Goal: Task Accomplishment & Management: Manage account settings

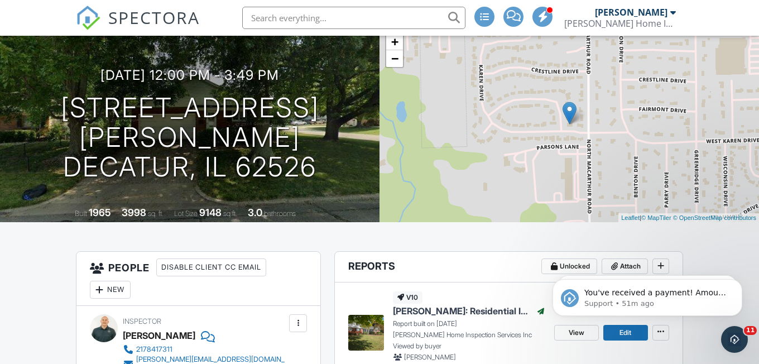
click at [83, 17] on img at bounding box center [88, 18] width 25 height 25
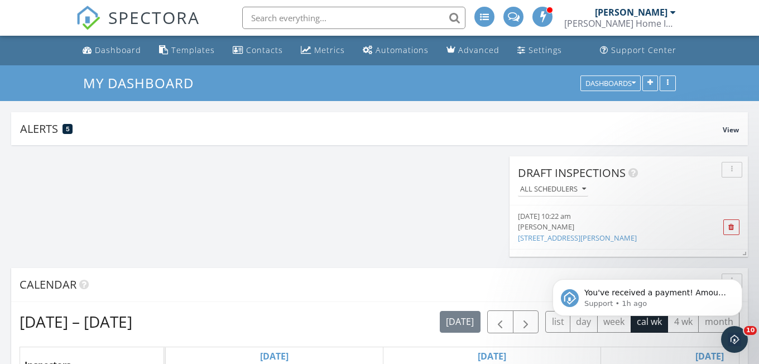
click at [368, 1] on li at bounding box center [350, 18] width 239 height 36
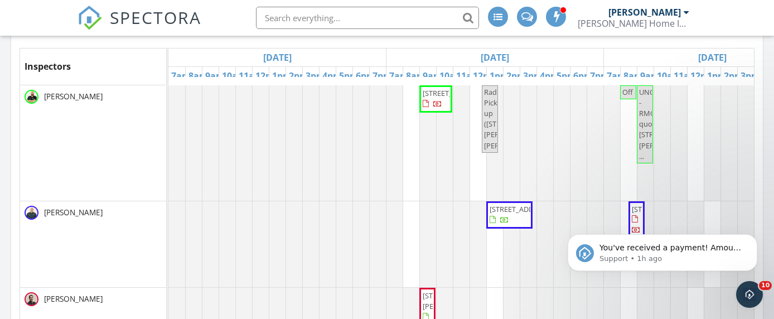
scroll to position [296, 0]
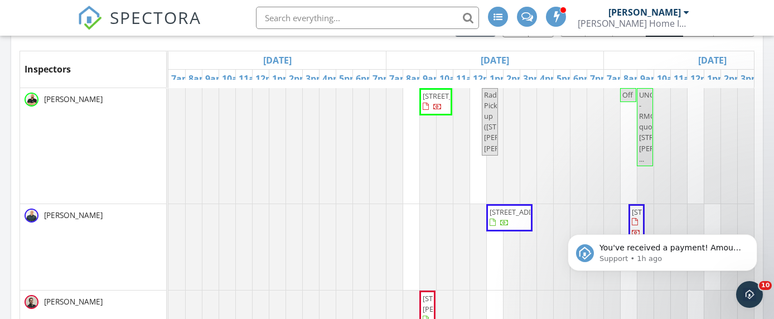
click at [621, 56] on div "Tue 9/30" at bounding box center [712, 60] width 217 height 18
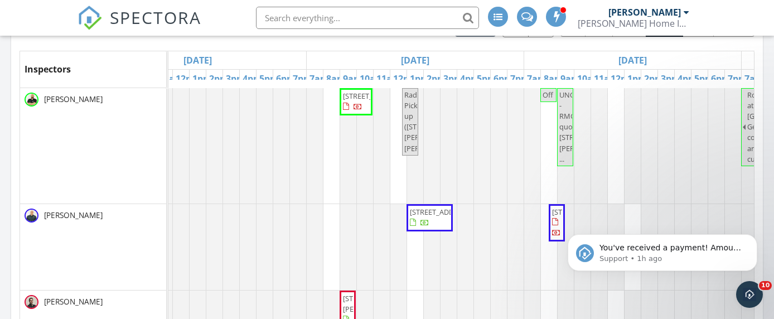
scroll to position [0, 0]
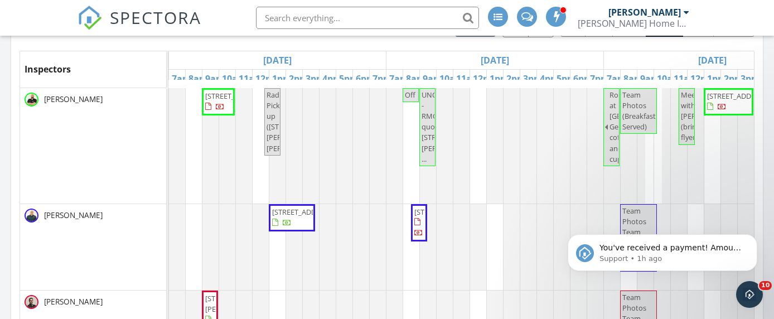
click at [446, 57] on div "Tue 9/30" at bounding box center [495, 60] width 217 height 18
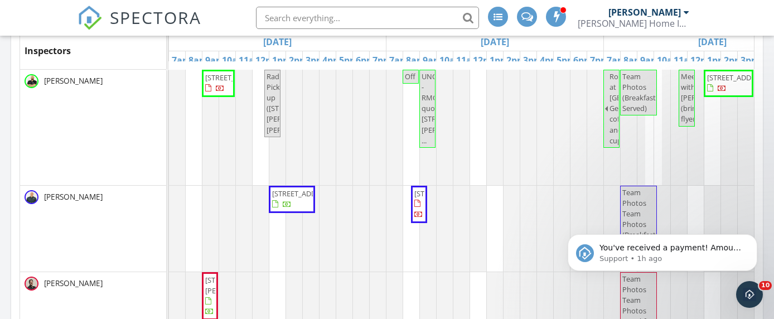
scroll to position [314, 0]
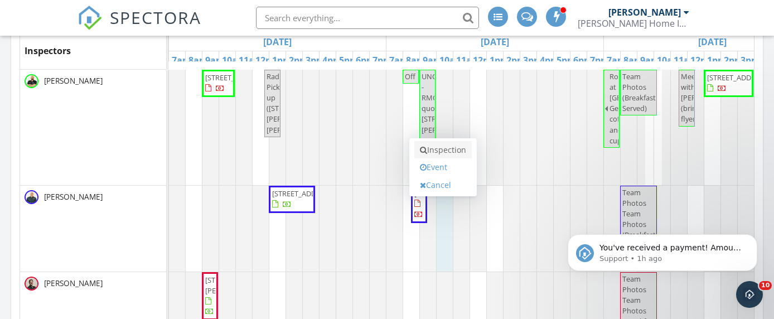
click at [453, 155] on link "Inspection" at bounding box center [443, 150] width 57 height 18
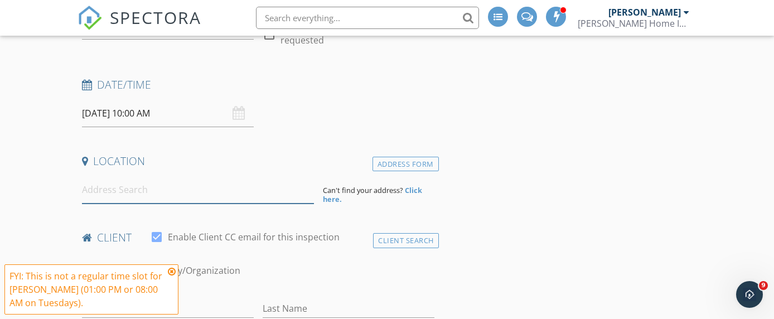
click at [186, 194] on input at bounding box center [198, 189] width 232 height 27
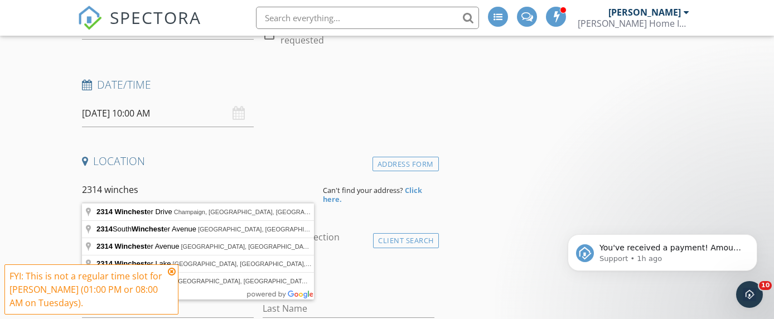
type input "[STREET_ADDRESS]"
drag, startPoint x: 186, startPoint y: 194, endPoint x: 184, endPoint y: 218, distance: 24.6
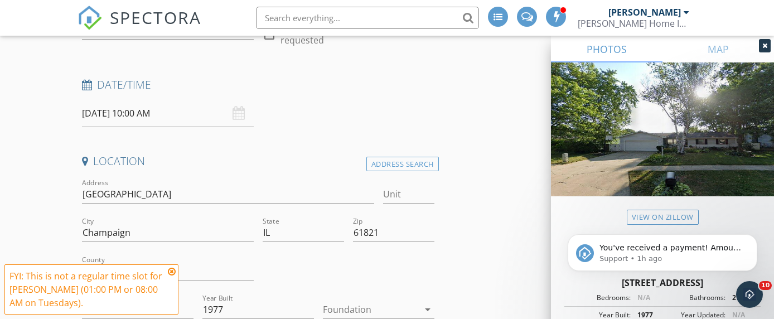
click at [437, 219] on div "Zip 61821" at bounding box center [394, 234] width 90 height 38
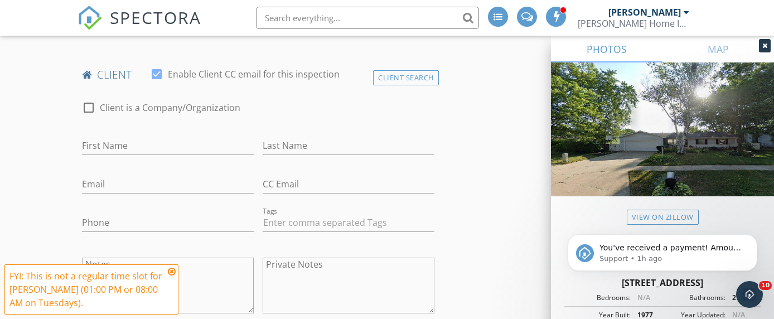
scroll to position [532, 0]
click at [173, 275] on icon at bounding box center [172, 271] width 8 height 9
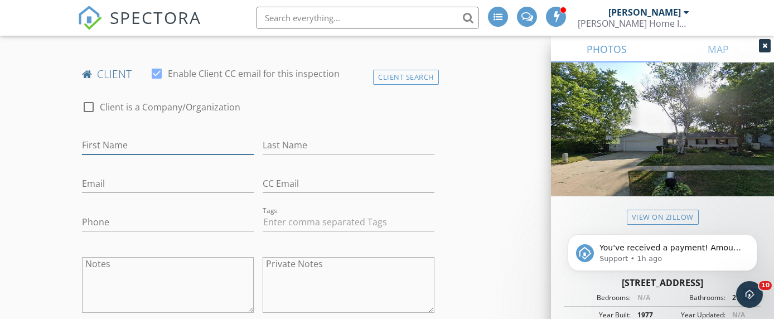
click at [95, 142] on input "First Name" at bounding box center [168, 145] width 172 height 18
type input "J"
click at [145, 145] on input "Bill & Judey" at bounding box center [168, 145] width 172 height 18
type input "Bill & Judy"
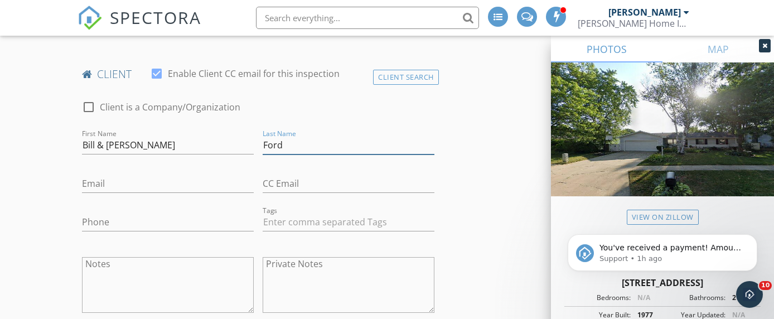
type input "Ford"
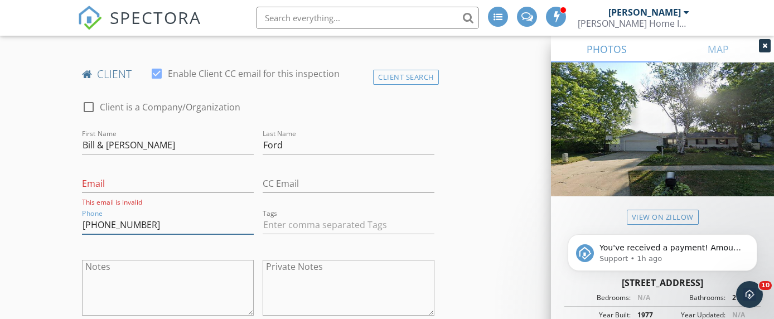
type input "217-417-3428"
click at [90, 180] on input "Email" at bounding box center [168, 184] width 172 height 18
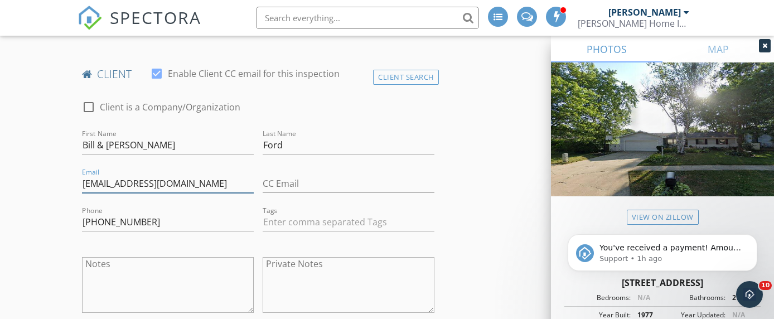
type input "[EMAIL_ADDRESS][DOMAIN_NAME]"
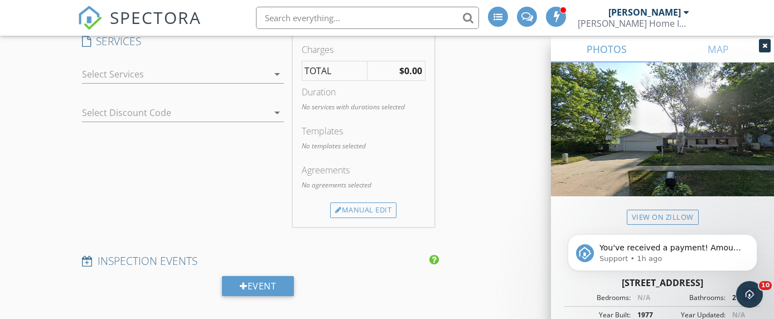
scroll to position [892, 0]
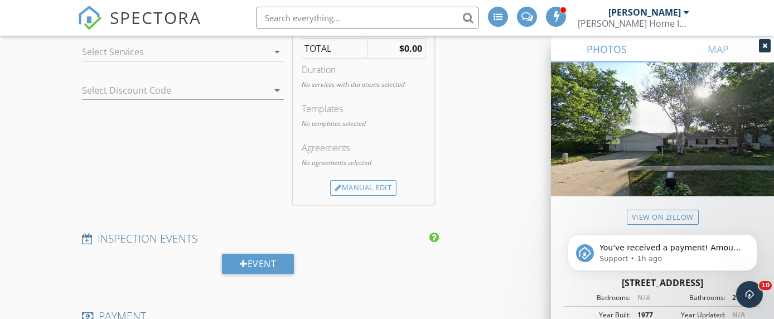
click at [276, 49] on icon "arrow_drop_down" at bounding box center [277, 51] width 13 height 13
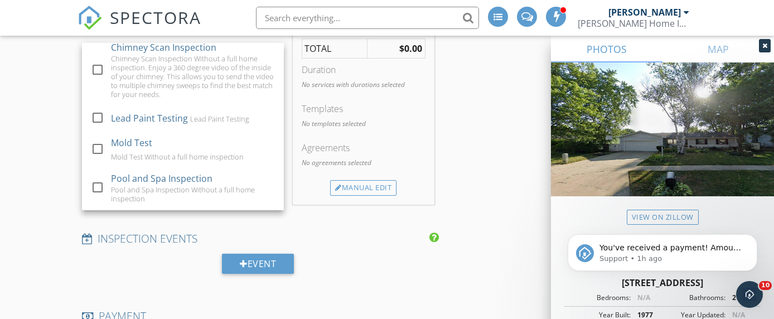
scroll to position [1114, 0]
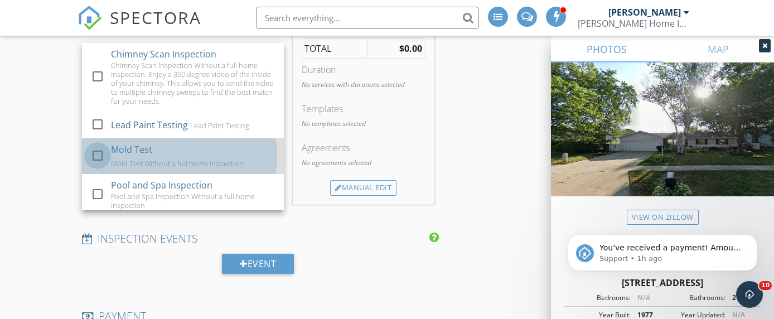
click at [93, 165] on div at bounding box center [97, 155] width 19 height 19
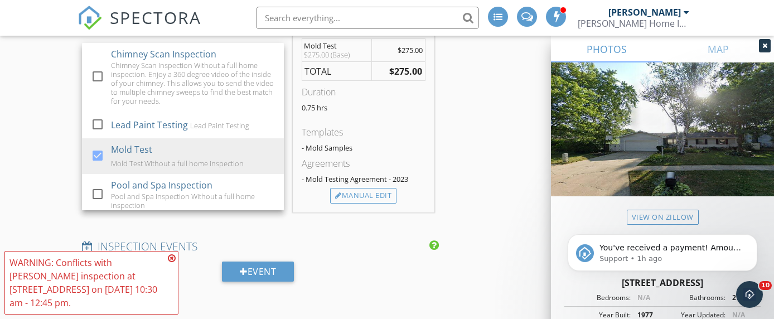
click at [478, 124] on div "INSPECTOR(S) check_box_outline_blank Aaron Alumbaugh check_box Mike Siebert PRI…" at bounding box center [387, 291] width 619 height 2106
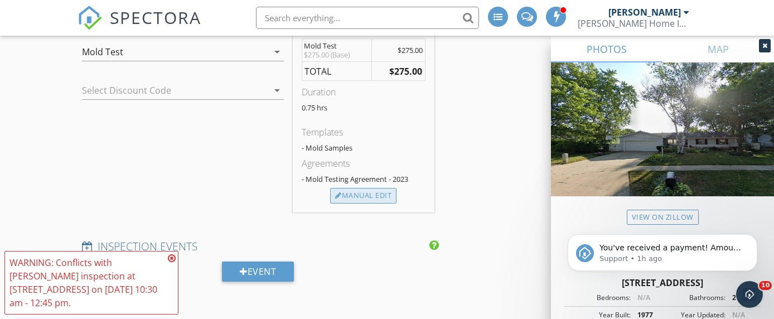
click at [377, 200] on div "Manual Edit" at bounding box center [363, 196] width 66 height 16
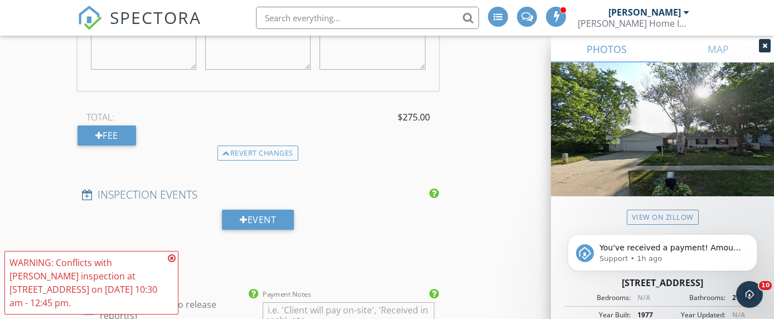
scroll to position [1068, 0]
click at [120, 137] on div "Fee" at bounding box center [107, 135] width 59 height 20
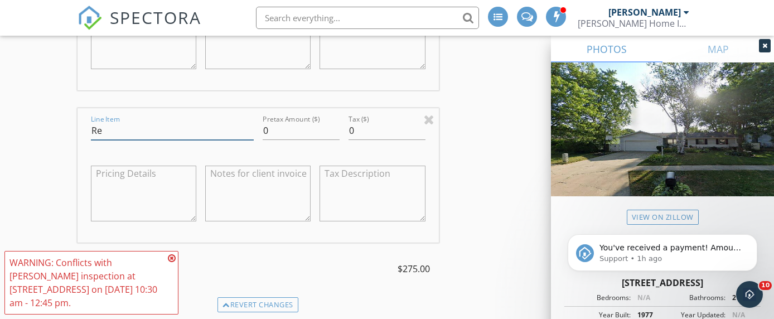
type input "R"
type input "Blusky"
type input "-25.00"
click at [174, 258] on icon at bounding box center [172, 258] width 8 height 9
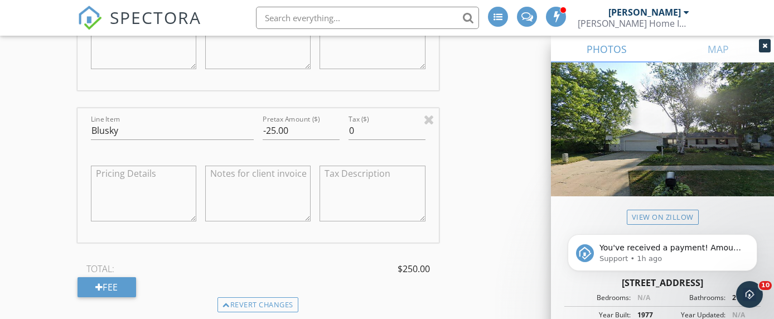
click at [522, 248] on div "INSPECTOR(S) check_box_outline_blank Aaron Alumbaugh check_box Mike Siebert PRI…" at bounding box center [387, 253] width 619 height 2382
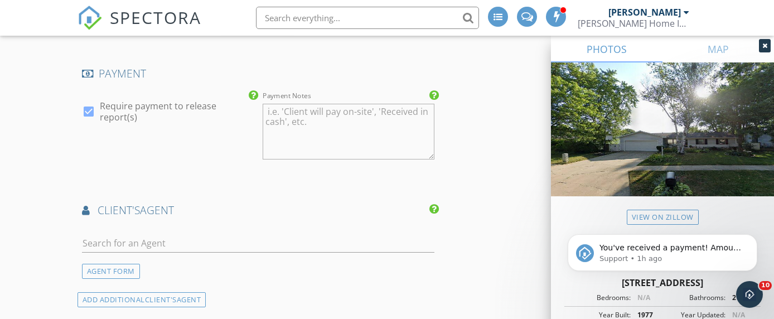
scroll to position [1317, 0]
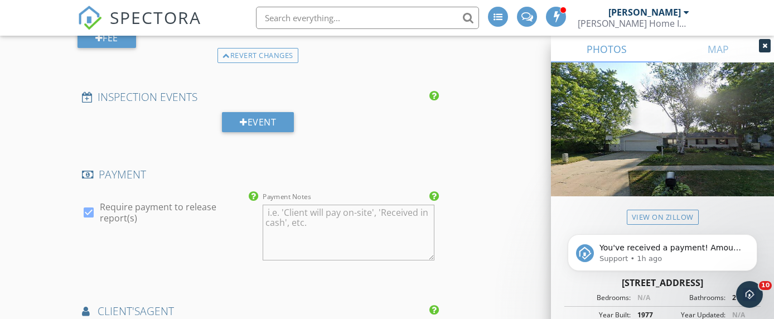
click at [763, 44] on icon at bounding box center [765, 45] width 5 height 7
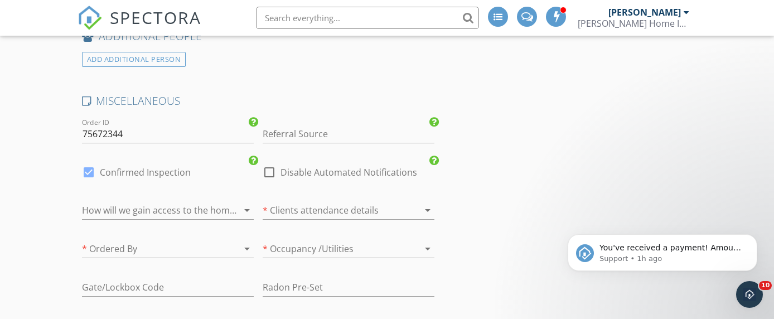
scroll to position [1850, 0]
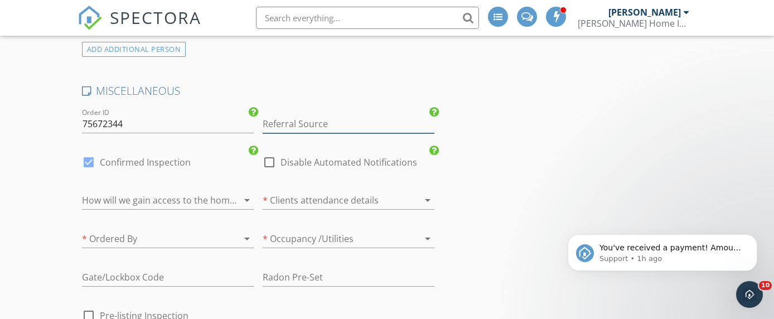
click at [392, 123] on input "Referral Source" at bounding box center [349, 124] width 172 height 18
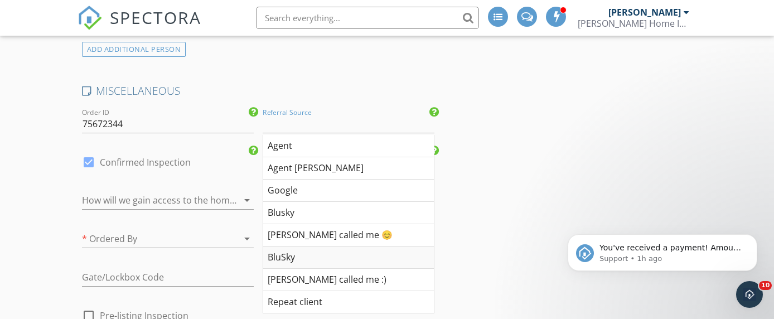
click at [309, 247] on div "BluSky" at bounding box center [348, 258] width 171 height 22
type input "BluSky"
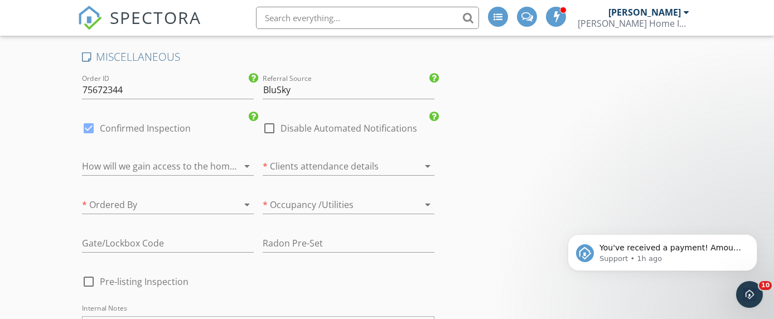
scroll to position [1890, 0]
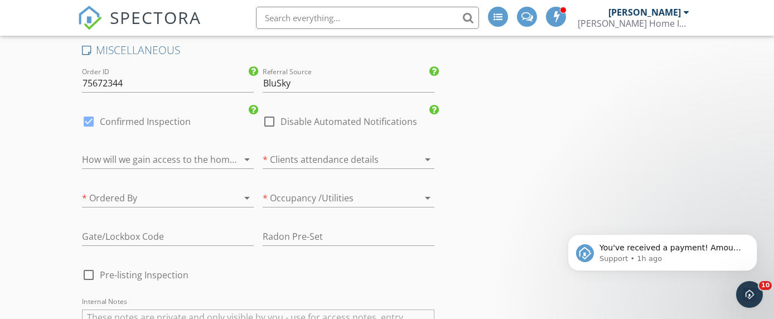
click at [225, 191] on div at bounding box center [231, 197] width 13 height 13
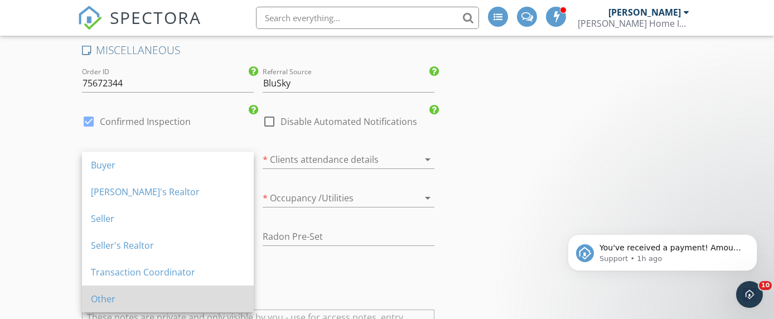
click at [143, 290] on div "Other" at bounding box center [168, 299] width 154 height 27
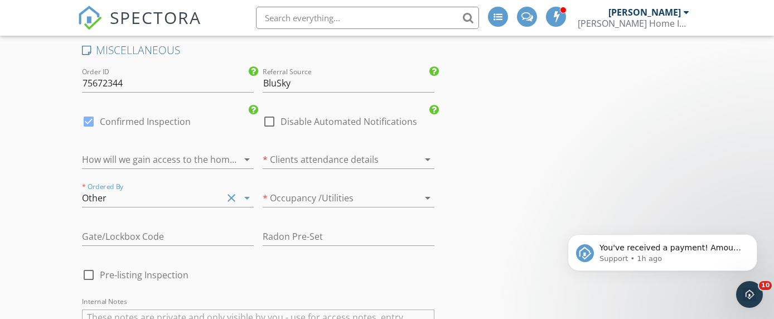
click at [363, 151] on div at bounding box center [333, 160] width 141 height 18
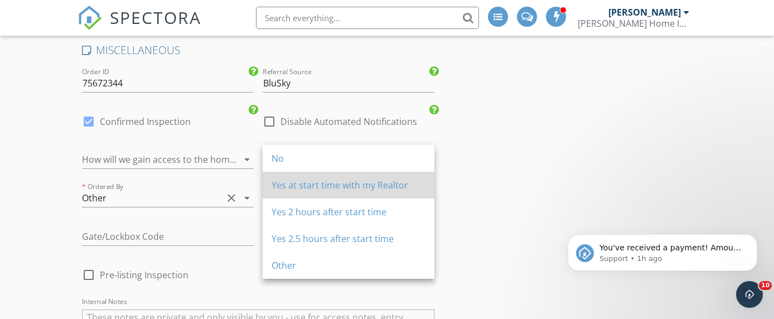
click at [339, 177] on div "Yes at start time with my Realtor" at bounding box center [349, 185] width 154 height 27
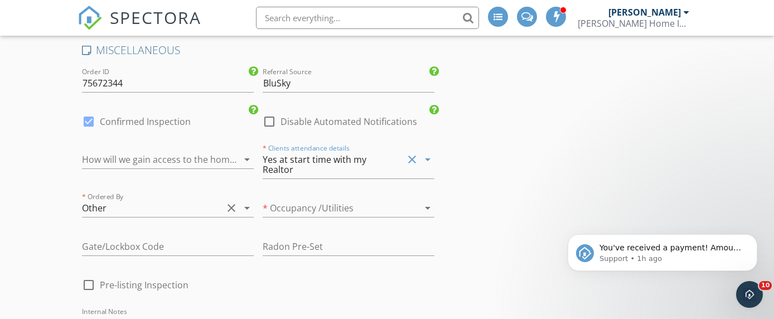
click at [354, 162] on div "Yes at start time with my Realtor" at bounding box center [326, 165] width 127 height 20
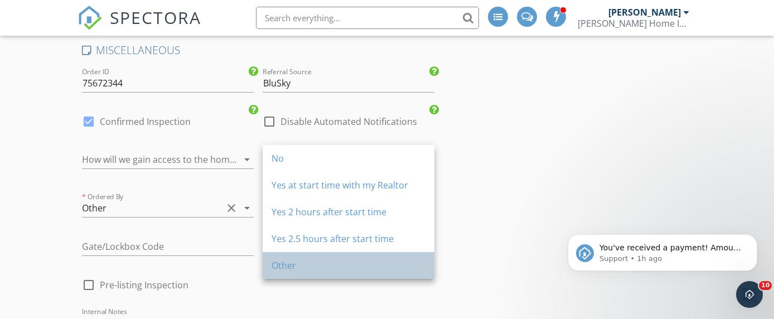
click at [322, 260] on div "Other" at bounding box center [349, 265] width 154 height 13
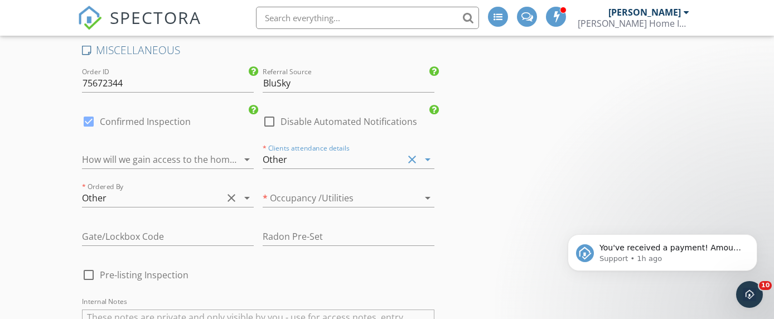
click at [189, 194] on div "Other" at bounding box center [152, 198] width 141 height 18
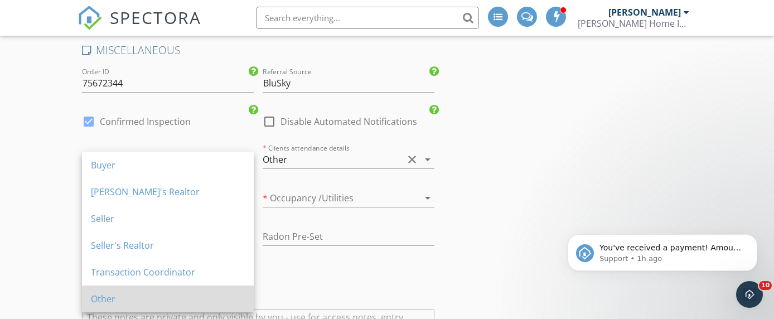
click at [141, 301] on div "Other" at bounding box center [168, 298] width 154 height 13
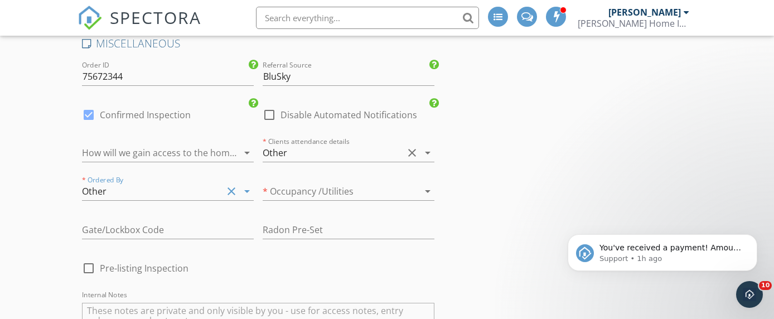
scroll to position [1899, 0]
click at [358, 184] on div at bounding box center [333, 190] width 141 height 18
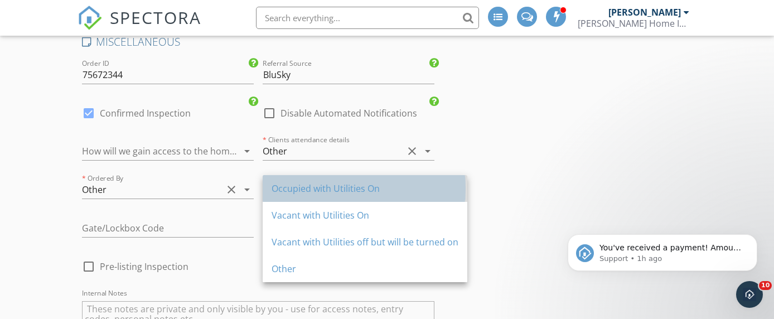
click at [339, 192] on div "Occupied with Utilities On" at bounding box center [365, 188] width 187 height 13
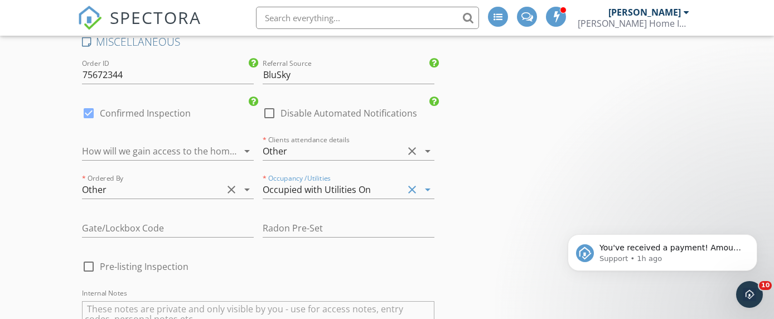
scroll to position [1956, 0]
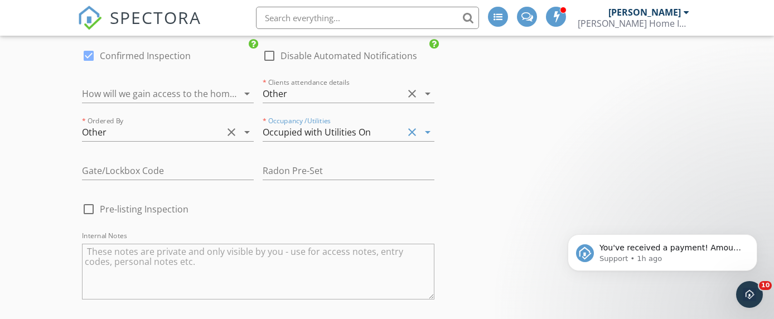
click at [164, 257] on textarea "Internal Notes" at bounding box center [258, 272] width 353 height 56
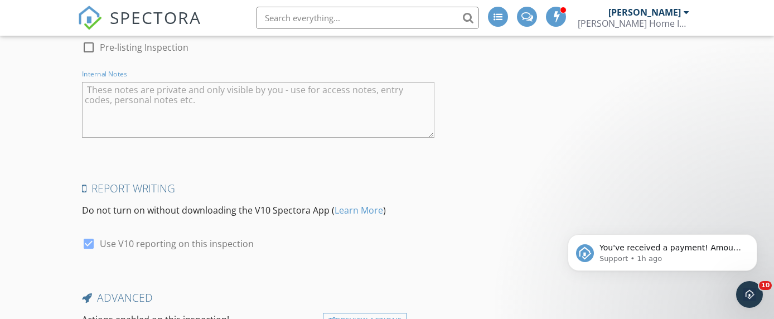
click at [164, 257] on div at bounding box center [168, 260] width 172 height 7
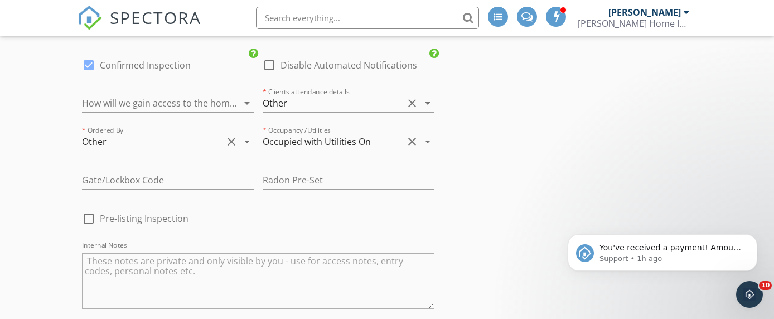
scroll to position [1957, 0]
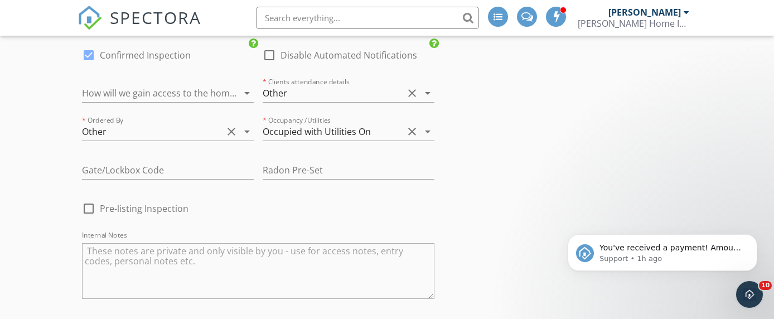
click at [156, 253] on textarea "Internal Notes" at bounding box center [258, 271] width 353 height 56
type textarea "I"
type textarea "P"
type textarea "O"
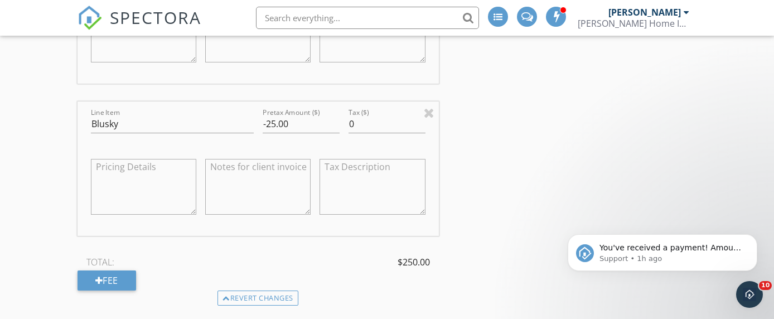
scroll to position [1106, 0]
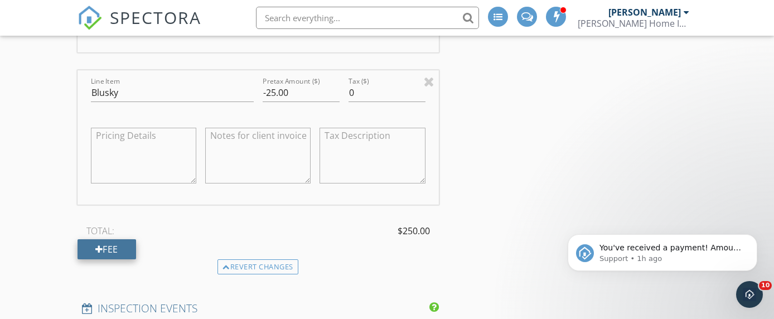
click at [103, 245] on div "Fee" at bounding box center [107, 249] width 59 height 20
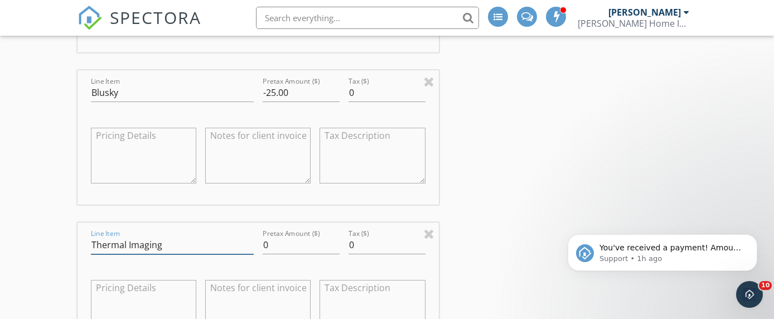
type input "Thermal Imaging"
type input "250.00"
click at [470, 210] on div "INSPECTOR(S) check_box_outline_blank Aaron Alumbaugh check_box Mike Siebert PRI…" at bounding box center [387, 291] width 619 height 2535
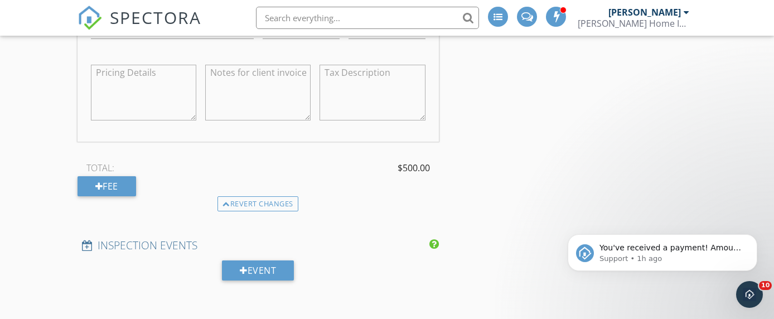
scroll to position [1322, 0]
click at [126, 181] on div "Fee" at bounding box center [107, 186] width 59 height 20
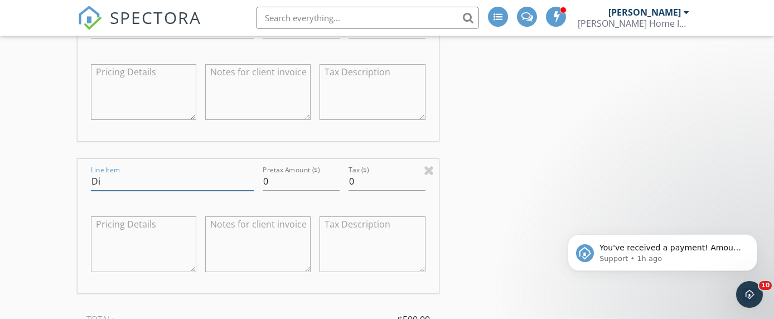
type input "D"
type input "Thermal Discount"
type input "-250.00"
click at [460, 215] on div "INSPECTOR(S) check_box_outline_blank Aaron Alumbaugh check_box Mike Siebert PRI…" at bounding box center [387, 151] width 619 height 2687
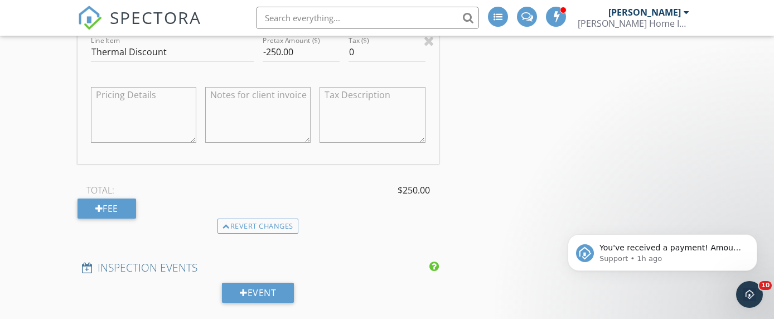
scroll to position [1452, 0]
click at [361, 226] on div "Revert changes" at bounding box center [259, 226] width 362 height 16
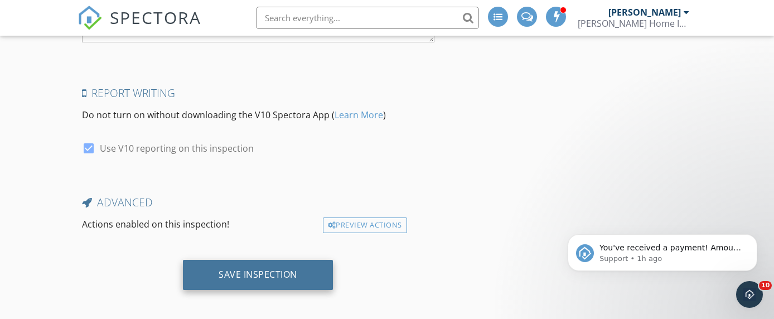
scroll to position [2517, 0]
click at [268, 278] on div "Save Inspection" at bounding box center [258, 276] width 150 height 30
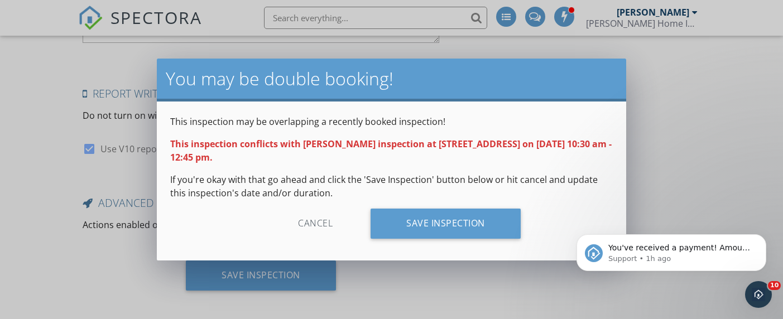
click at [313, 223] on div "Cancel" at bounding box center [315, 224] width 106 height 30
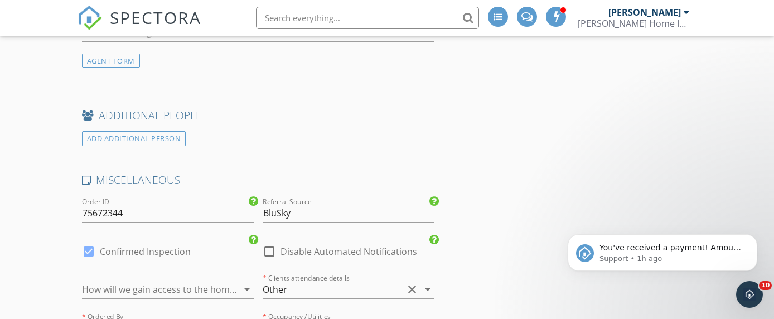
scroll to position [2071, 0]
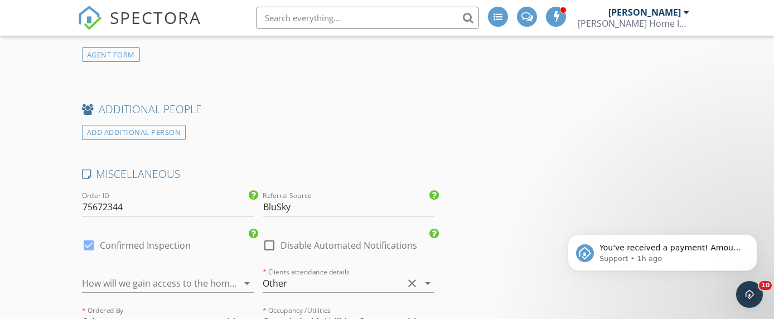
click at [94, 240] on div at bounding box center [88, 245] width 19 height 19
checkbox input "false"
checkbox input "true"
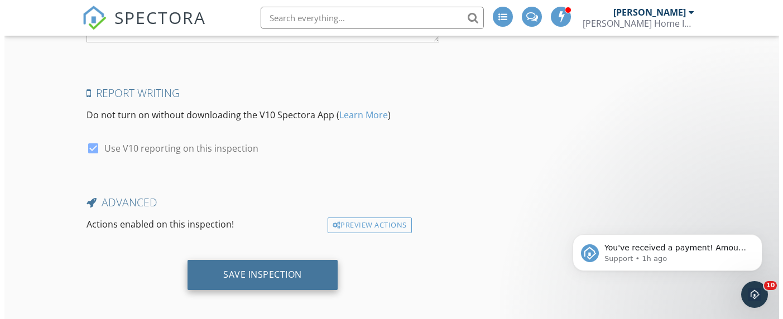
scroll to position [2517, 0]
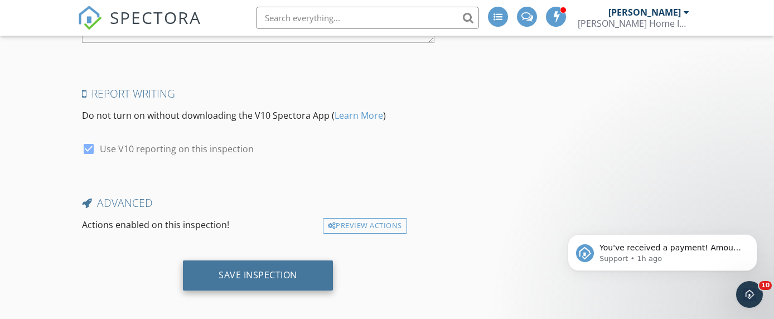
click at [239, 269] on div "Save Inspection" at bounding box center [258, 274] width 79 height 11
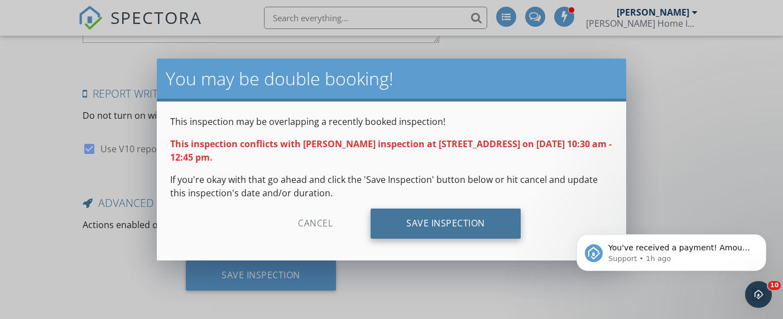
click at [493, 223] on div "Save Inspection" at bounding box center [445, 224] width 150 height 30
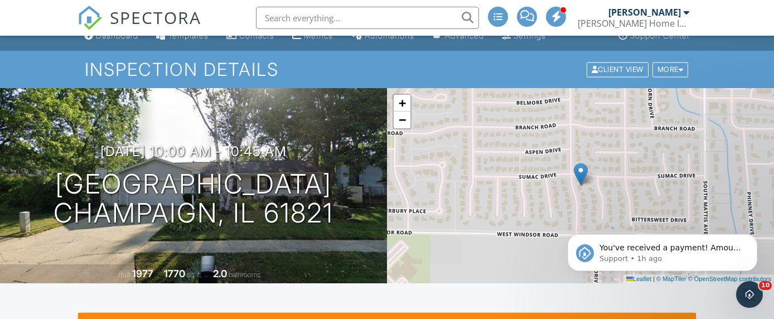
scroll to position [2, 0]
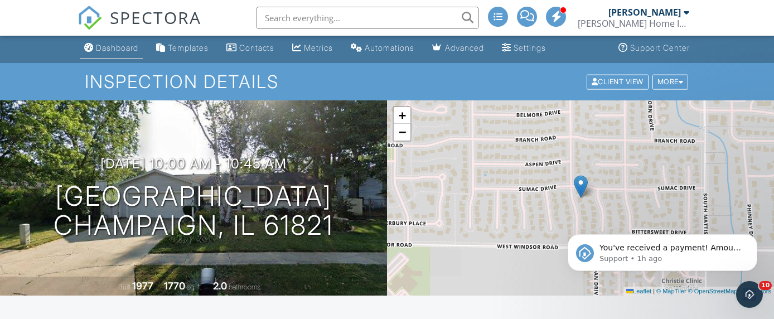
click at [112, 55] on link "Dashboard" at bounding box center [111, 48] width 63 height 21
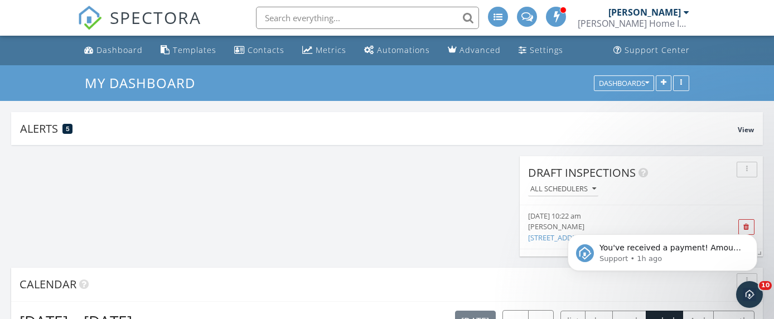
scroll to position [1395, 792]
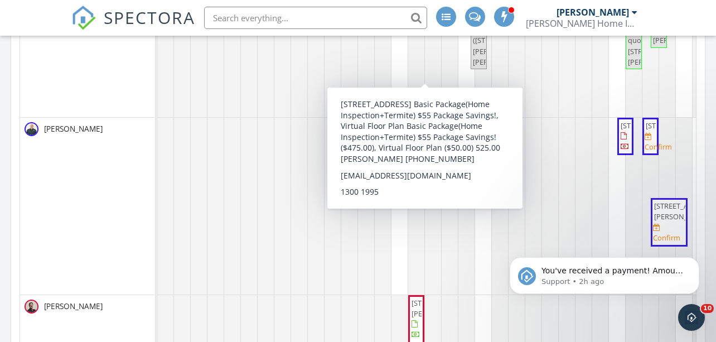
scroll to position [338, 0]
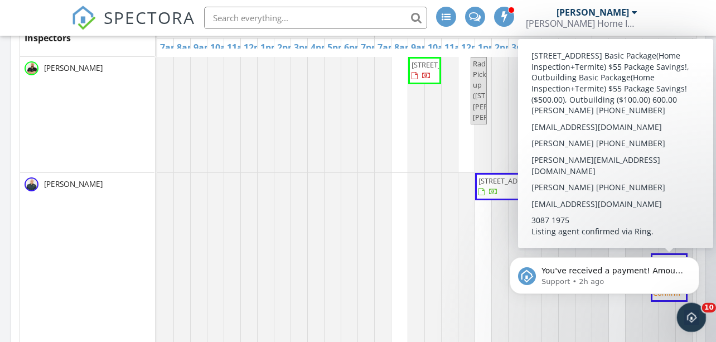
click at [692, 304] on div "Open Intercom Messenger" at bounding box center [690, 315] width 37 height 37
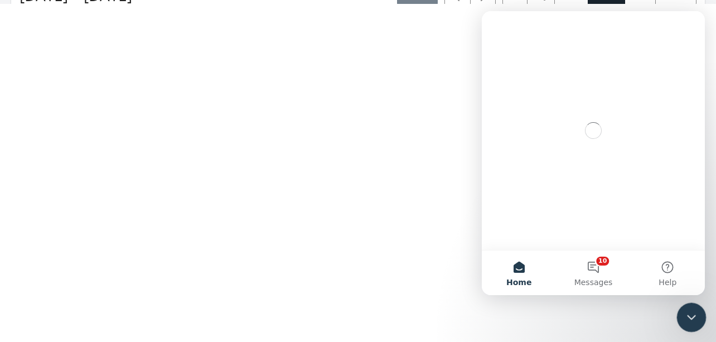
scroll to position [0, 0]
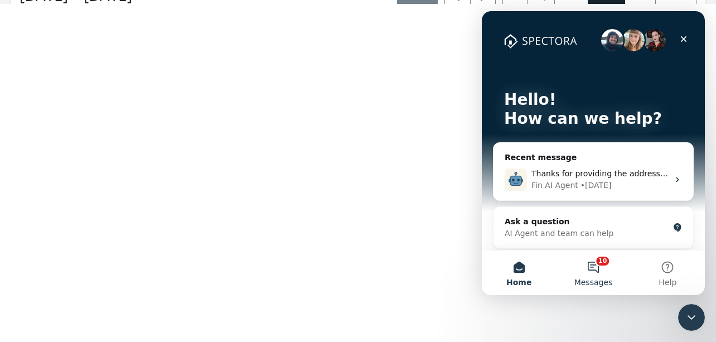
click at [593, 258] on button "10 Messages" at bounding box center [593, 273] width 74 height 45
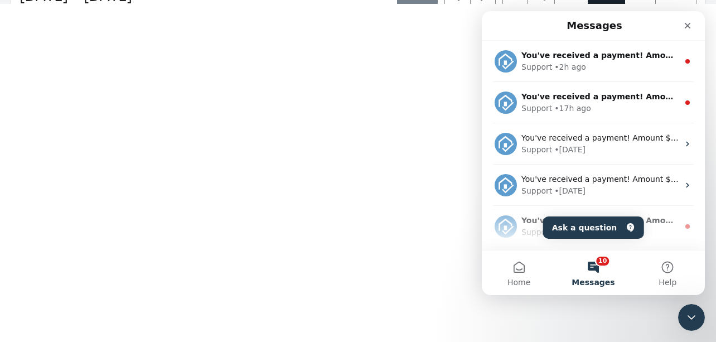
click at [593, 258] on button "10 Messages" at bounding box center [593, 273] width 74 height 45
click at [594, 264] on button "10 Messages" at bounding box center [593, 273] width 74 height 45
click at [690, 23] on icon "Close" at bounding box center [688, 26] width 6 height 6
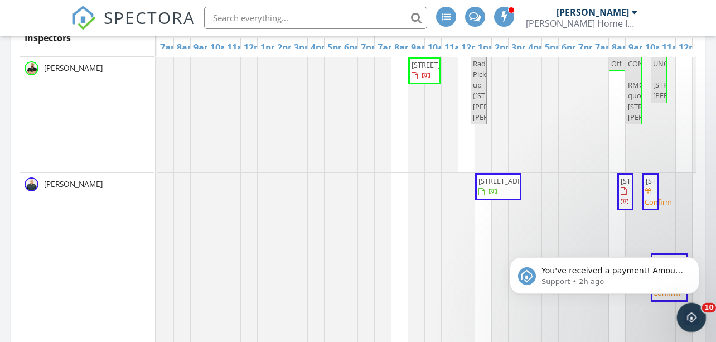
click at [689, 315] on icon "Open Intercom Messenger" at bounding box center [690, 316] width 18 height 18
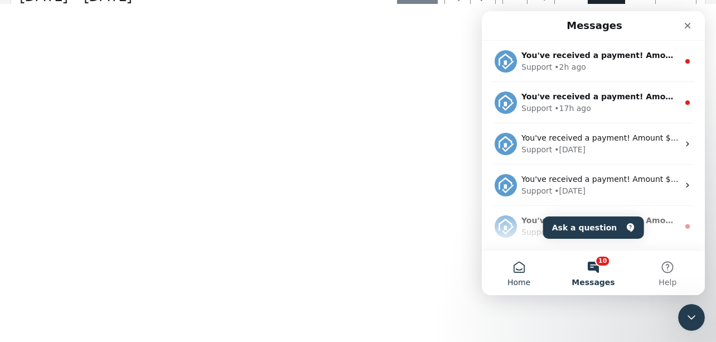
click at [515, 273] on button "Home" at bounding box center [519, 273] width 74 height 45
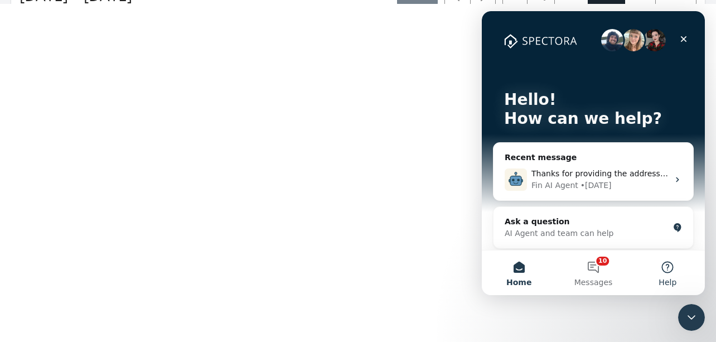
click at [664, 274] on button "Help" at bounding box center [668, 273] width 74 height 45
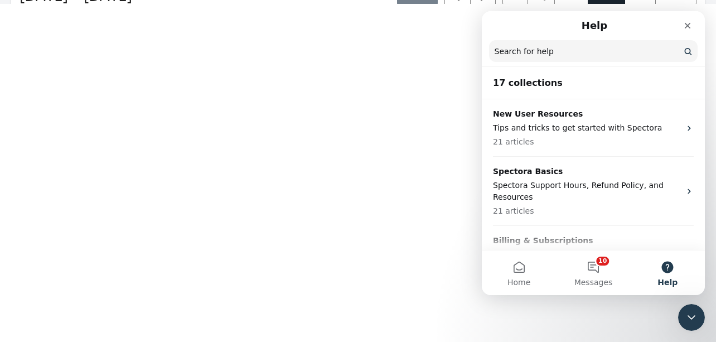
click at [580, 51] on input "Search for help" at bounding box center [593, 51] width 209 height 22
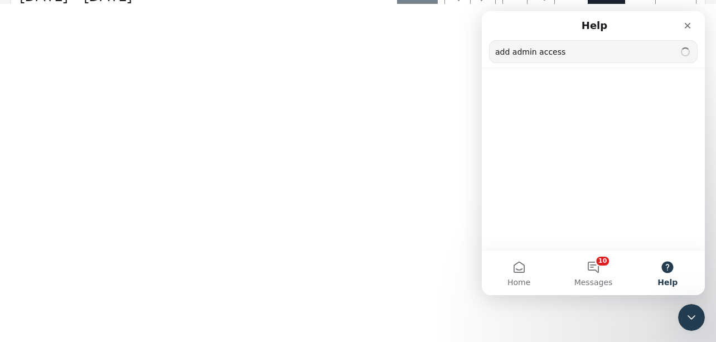
type input "add admin access"
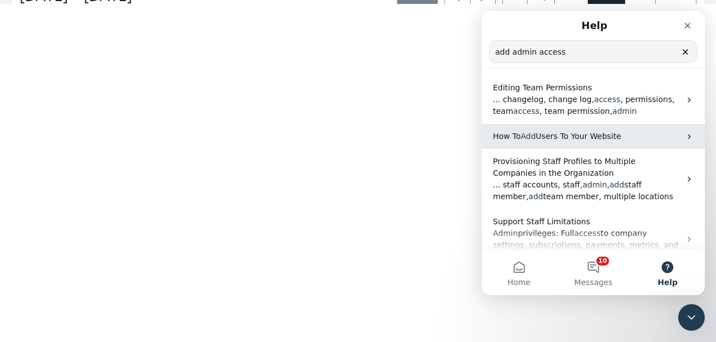
click at [588, 134] on span "Users To Your Website" at bounding box center [578, 136] width 85 height 9
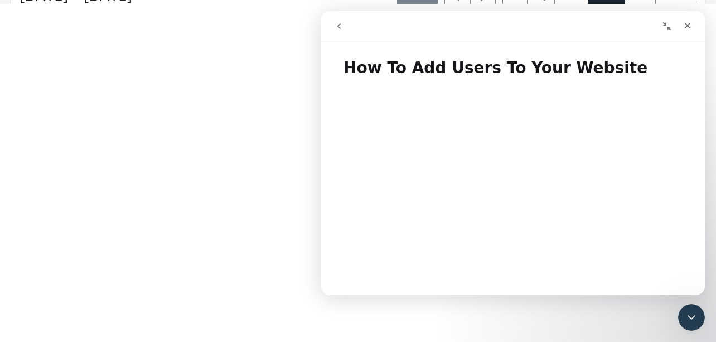
click at [335, 30] on icon "go back" at bounding box center [339, 26] width 9 height 9
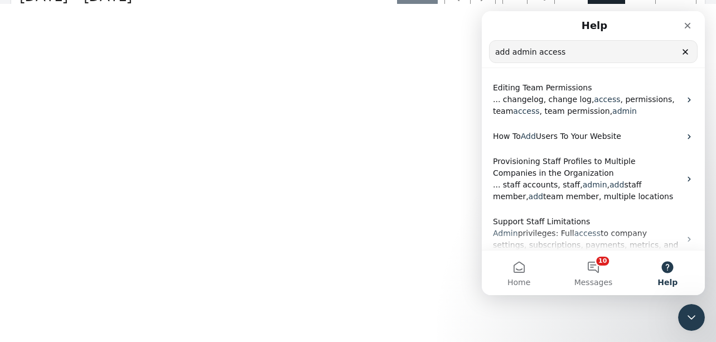
click at [590, 50] on input "add admin access" at bounding box center [594, 52] width 208 height 22
type input "add non inspector"
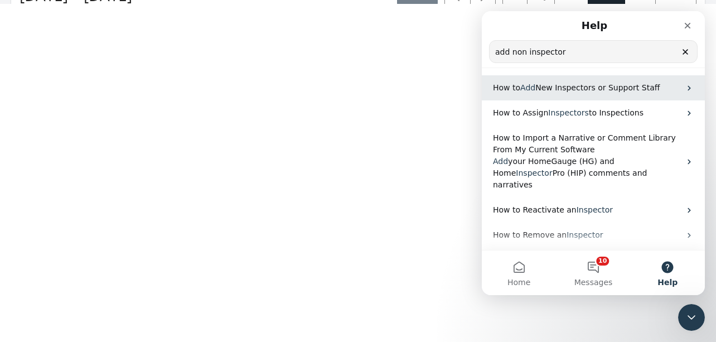
click at [687, 87] on icon "Intercom messenger" at bounding box center [689, 88] width 9 height 9
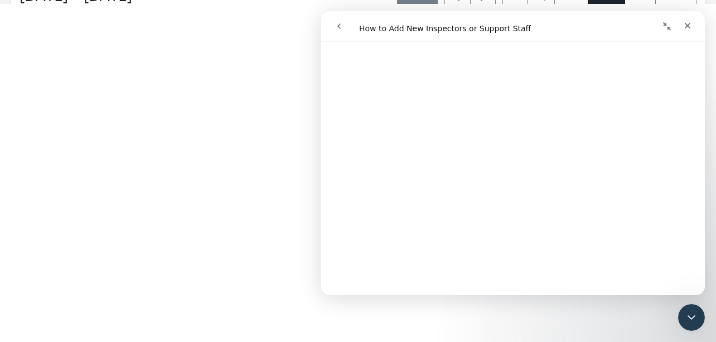
scroll to position [851, 0]
click at [81, 0] on html "SPECTORA Aaron Alumbaugh AA Marshall Home Inspection Services Role: Inspector C…" at bounding box center [358, 0] width 716 height 0
click at [687, 27] on icon "Close" at bounding box center [688, 26] width 6 height 6
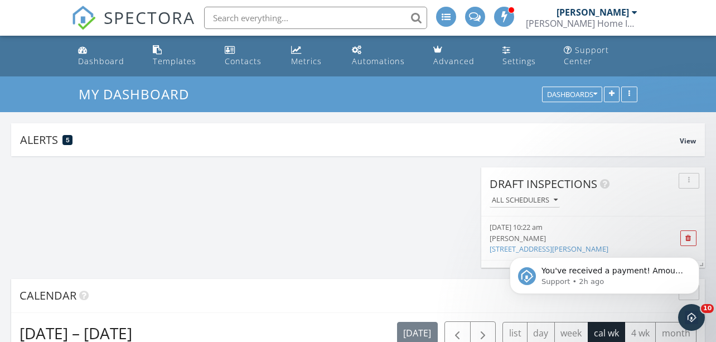
scroll to position [0, 0]
click at [625, 12] on div "[PERSON_NAME]" at bounding box center [593, 12] width 73 height 11
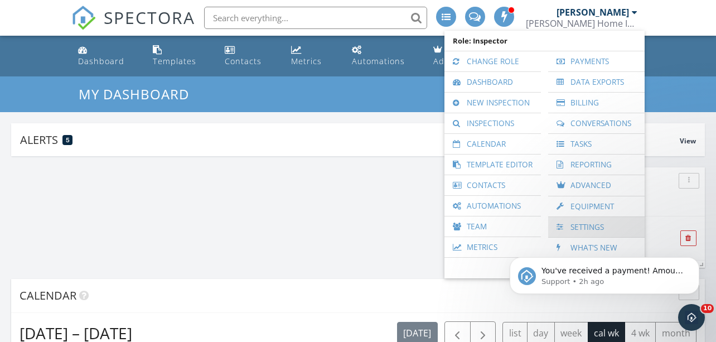
click at [582, 222] on link "Settings" at bounding box center [596, 227] width 85 height 20
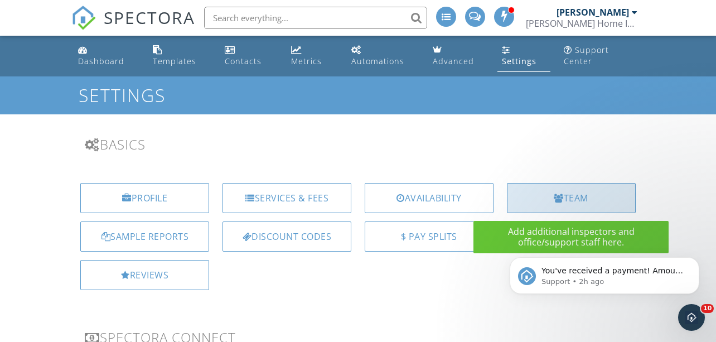
click at [581, 195] on div "Team" at bounding box center [571, 198] width 129 height 30
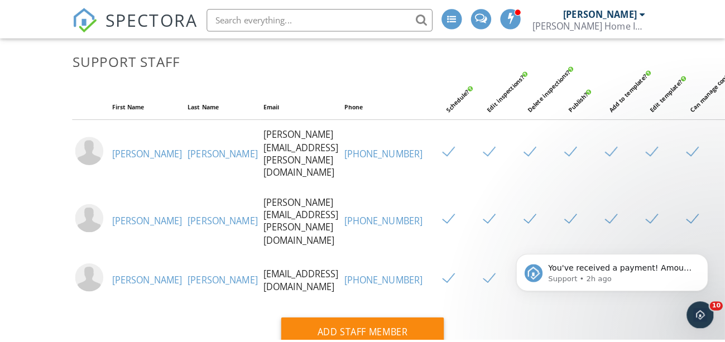
scroll to position [454, 0]
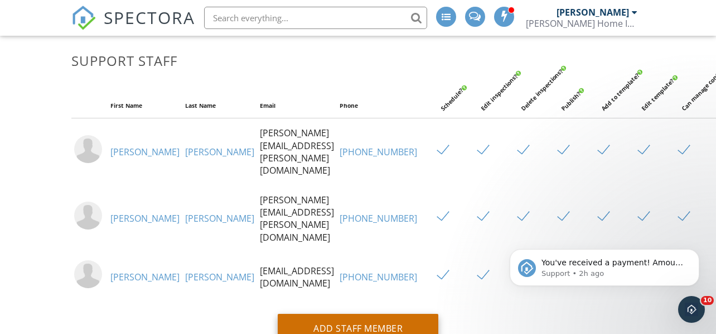
click at [358, 315] on div "Add Staff Member" at bounding box center [358, 329] width 161 height 30
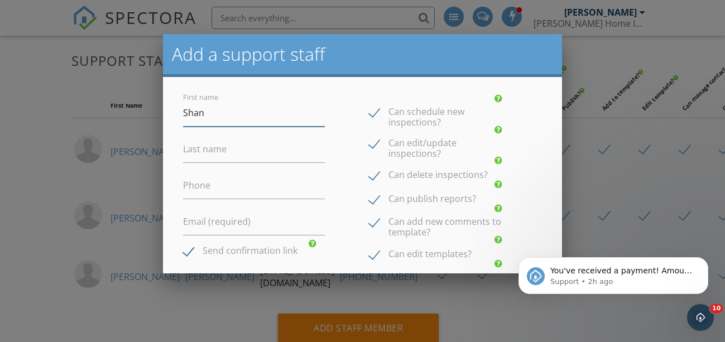
type input "Shan"
type input "Millari"
type input "na"
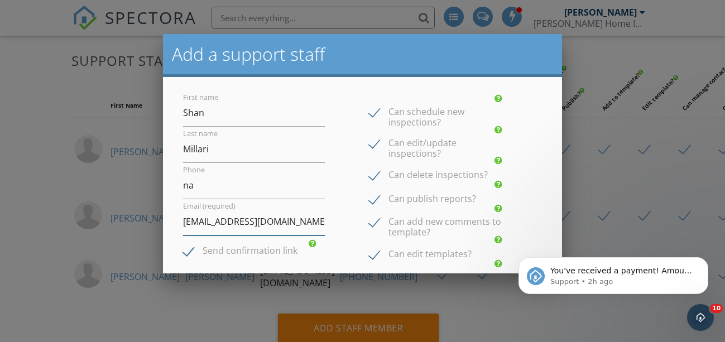
type input "[EMAIL_ADDRESS][DOMAIN_NAME]"
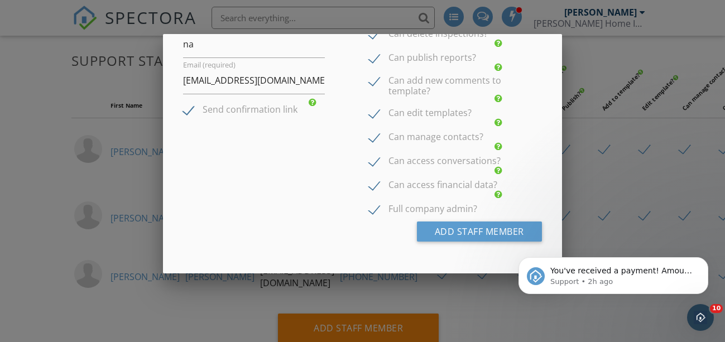
scroll to position [141, 0]
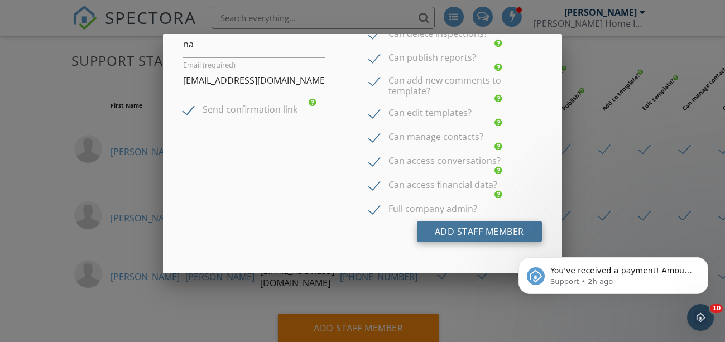
click at [506, 233] on button "Add Staff Member" at bounding box center [479, 231] width 125 height 20
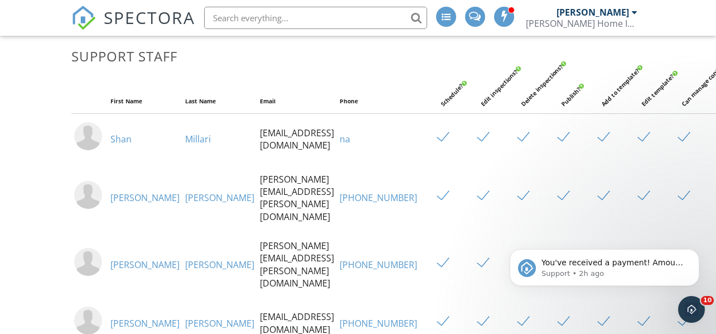
scroll to position [444, 0]
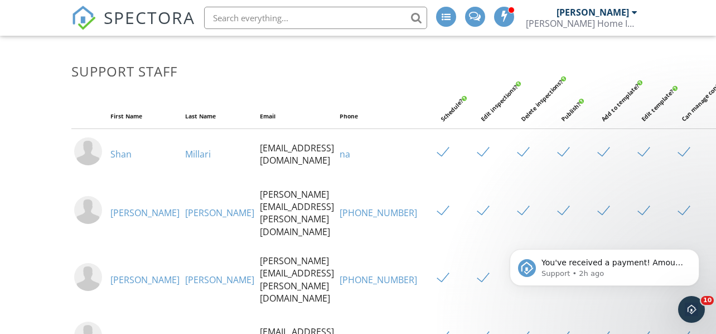
click at [350, 160] on link "na" at bounding box center [345, 154] width 11 height 12
click at [384, 99] on div "Inspectors First Name Last Name Email Phone Schedule Self? Schedule All? Publis…" at bounding box center [357, 143] width 573 height 945
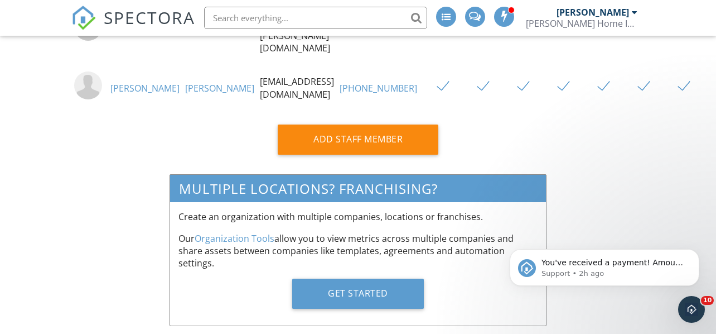
scroll to position [693, 0]
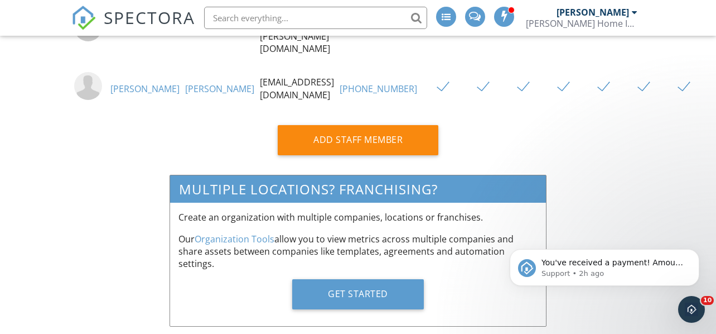
click at [84, 13] on img at bounding box center [83, 18] width 25 height 25
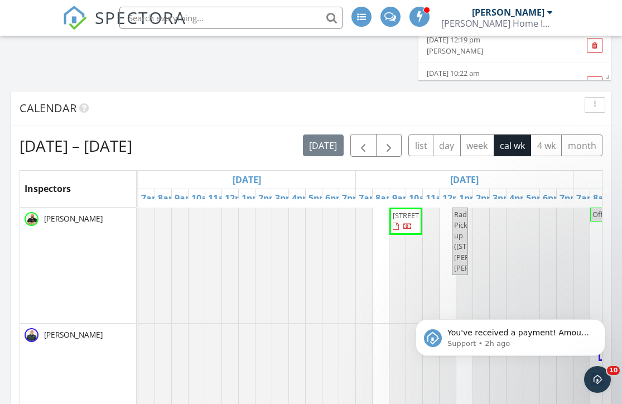
scroll to position [190, 0]
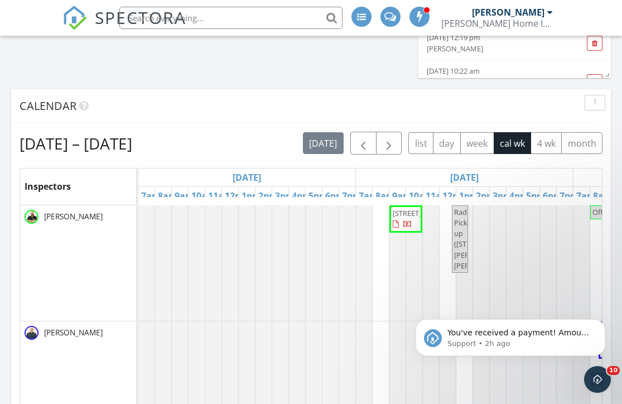
click at [338, 180] on div "[DATE]" at bounding box center [247, 177] width 218 height 18
click at [376, 180] on div "[DATE]" at bounding box center [464, 177] width 217 height 18
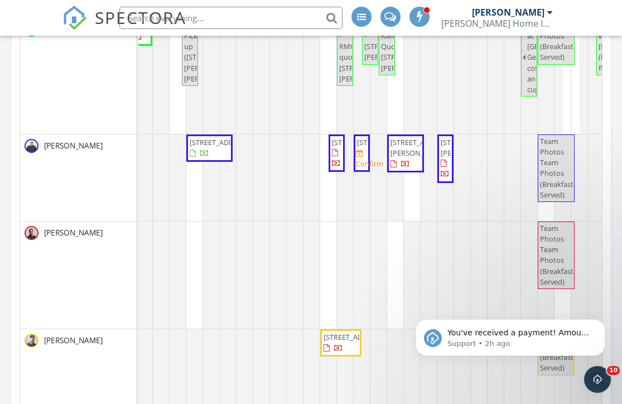
scroll to position [0, 0]
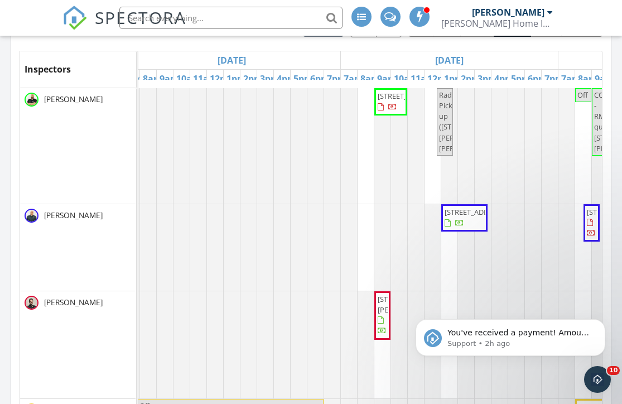
click at [514, 65] on div "[DATE]" at bounding box center [449, 60] width 217 height 18
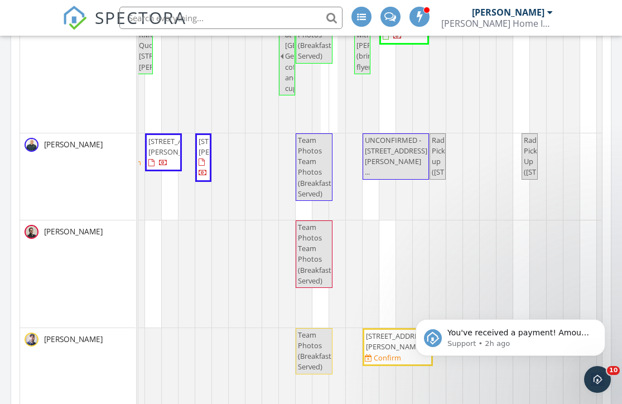
click at [35, 30] on nav "SPECTORA [PERSON_NAME] [PERSON_NAME] Home Inspection Services Role: Inspector C…" at bounding box center [311, 18] width 622 height 36
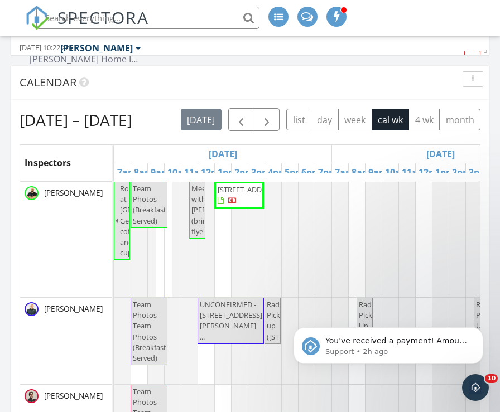
scroll to position [226, 0]
